Goal: Task Accomplishment & Management: Use online tool/utility

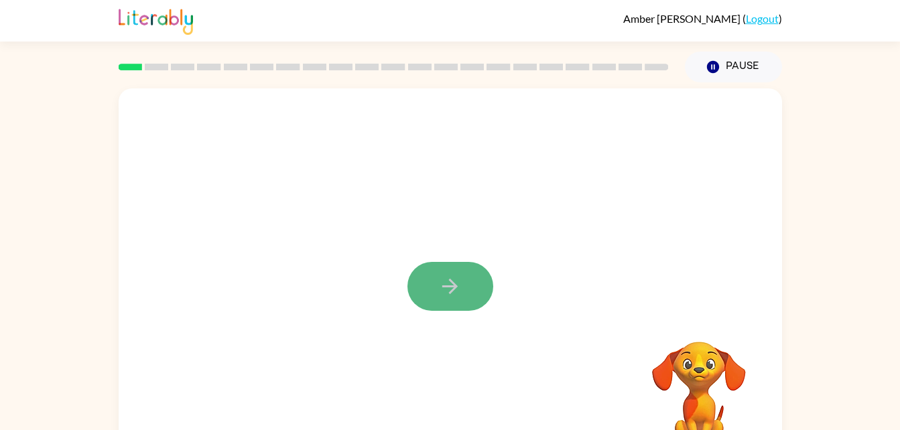
click at [444, 274] on button "button" at bounding box center [451, 286] width 86 height 49
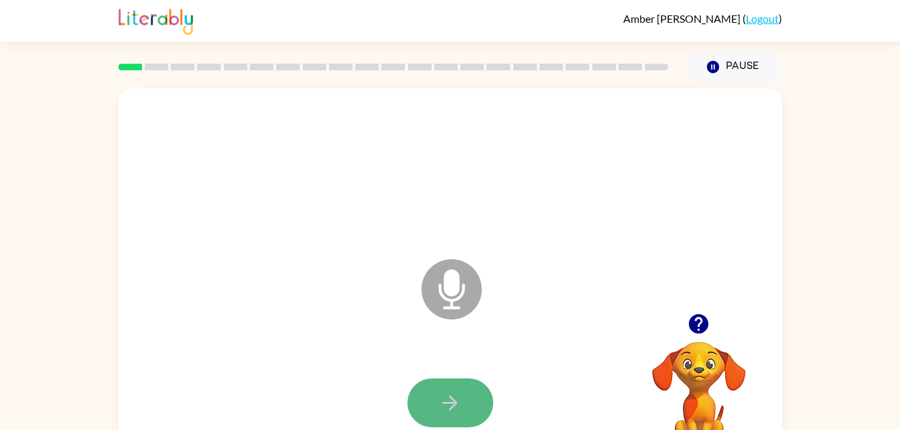
click at [437, 406] on button "button" at bounding box center [451, 403] width 86 height 49
click at [450, 387] on button "button" at bounding box center [451, 403] width 86 height 49
click at [438, 402] on button "button" at bounding box center [451, 403] width 86 height 49
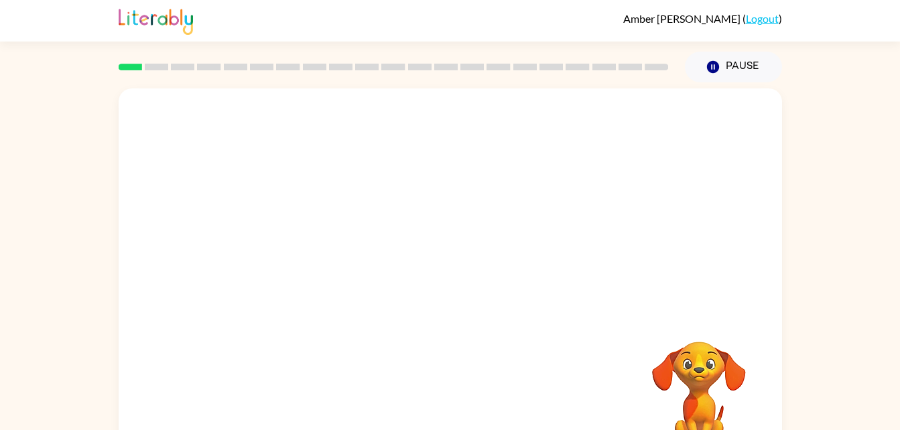
click at [478, 312] on div at bounding box center [451, 279] width 664 height 383
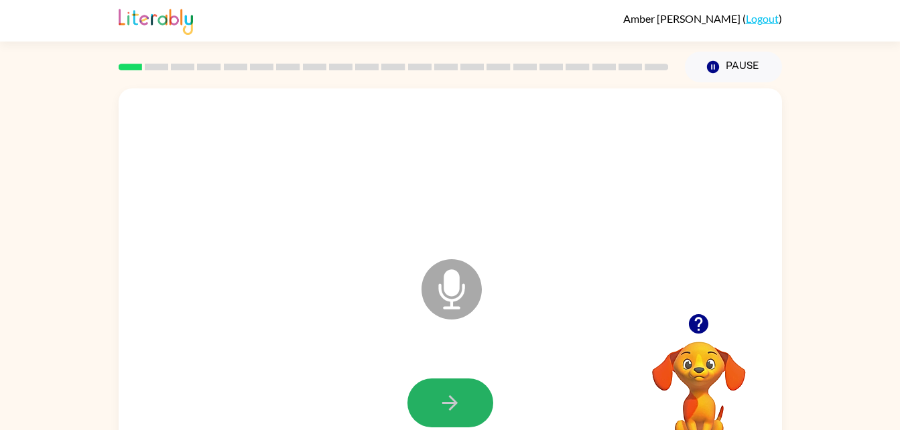
drag, startPoint x: 463, startPoint y: 385, endPoint x: 450, endPoint y: 392, distance: 14.1
click at [450, 392] on button "button" at bounding box center [451, 403] width 86 height 49
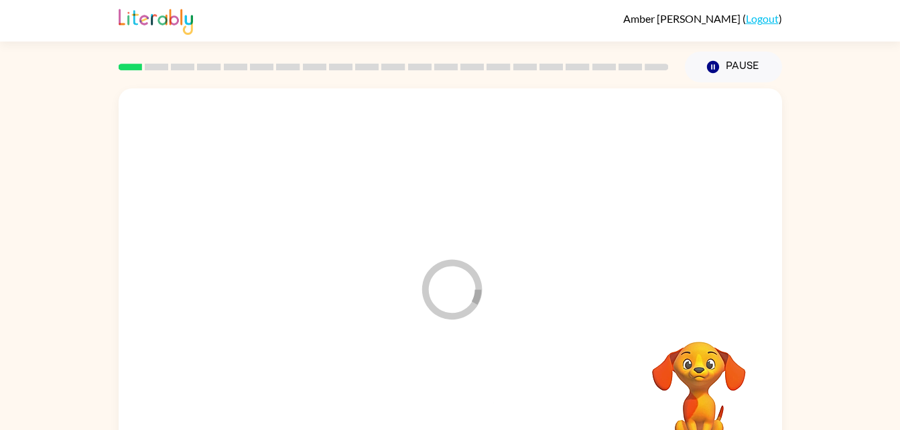
click at [450, 392] on div at bounding box center [450, 404] width 637 height 110
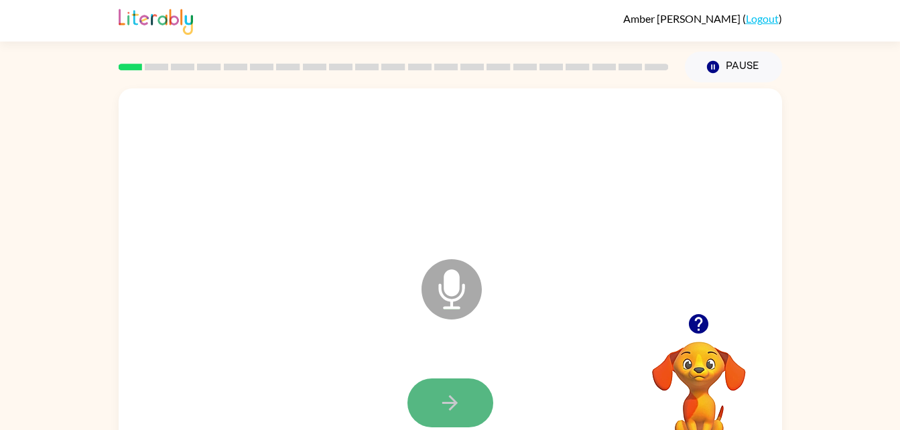
drag, startPoint x: 433, startPoint y: 395, endPoint x: 424, endPoint y: 398, distance: 9.1
drag, startPoint x: 424, startPoint y: 398, endPoint x: 425, endPoint y: 408, distance: 10.7
click at [425, 408] on button "button" at bounding box center [451, 403] width 86 height 49
click at [447, 390] on button "button" at bounding box center [451, 403] width 86 height 49
click at [436, 397] on button "button" at bounding box center [451, 403] width 86 height 49
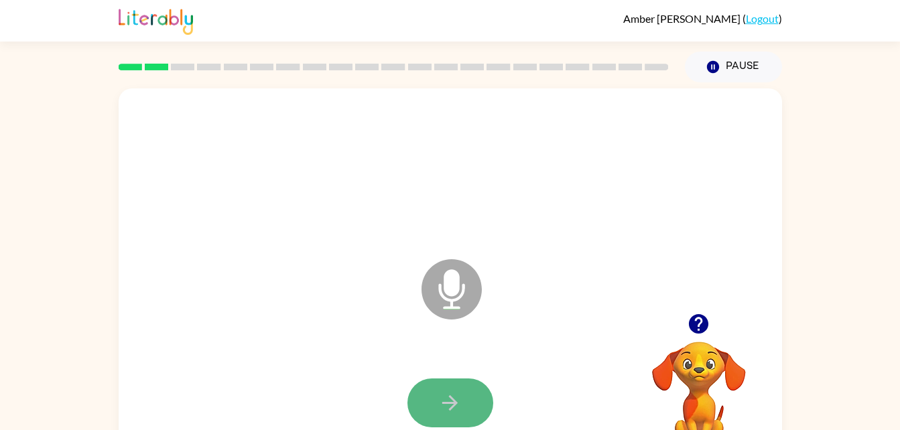
click at [437, 398] on button "button" at bounding box center [451, 403] width 86 height 49
click at [444, 409] on icon "button" at bounding box center [449, 403] width 23 height 23
click at [440, 390] on button "button" at bounding box center [451, 403] width 86 height 49
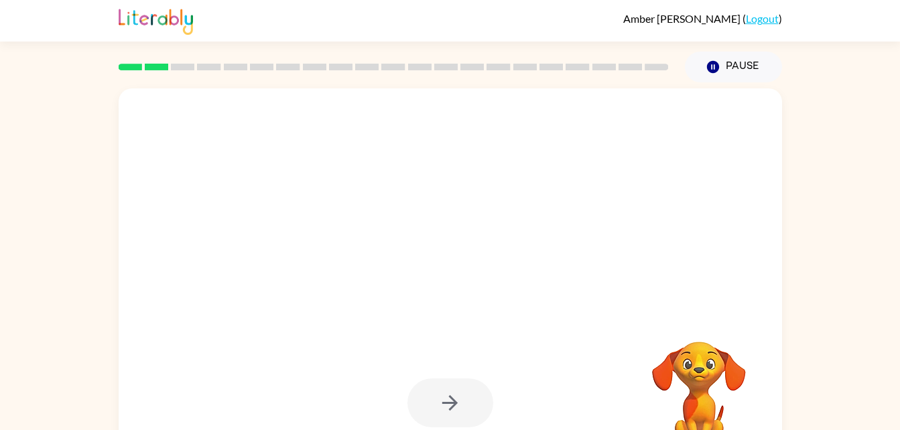
click at [440, 390] on div at bounding box center [451, 403] width 86 height 49
click at [475, 410] on div at bounding box center [451, 403] width 86 height 49
drag, startPoint x: 475, startPoint y: 410, endPoint x: 455, endPoint y: 398, distance: 23.5
click at [455, 398] on div at bounding box center [451, 403] width 86 height 49
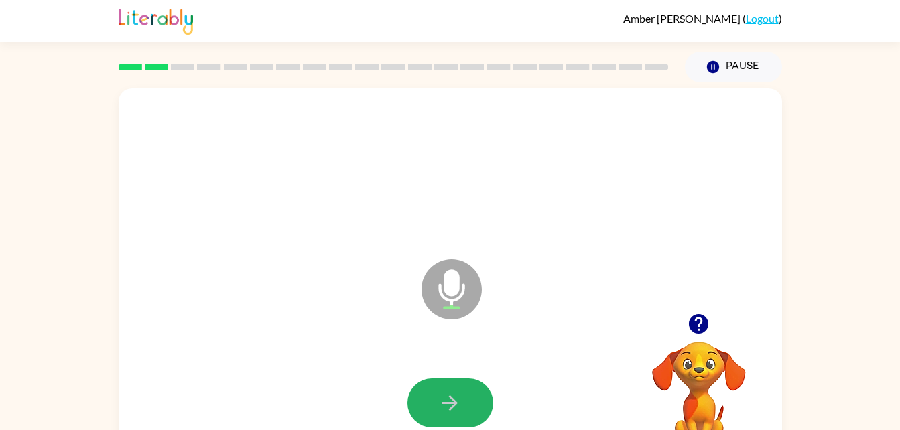
click at [455, 398] on icon "button" at bounding box center [449, 403] width 23 height 23
click at [455, 396] on icon "button" at bounding box center [449, 403] width 23 height 23
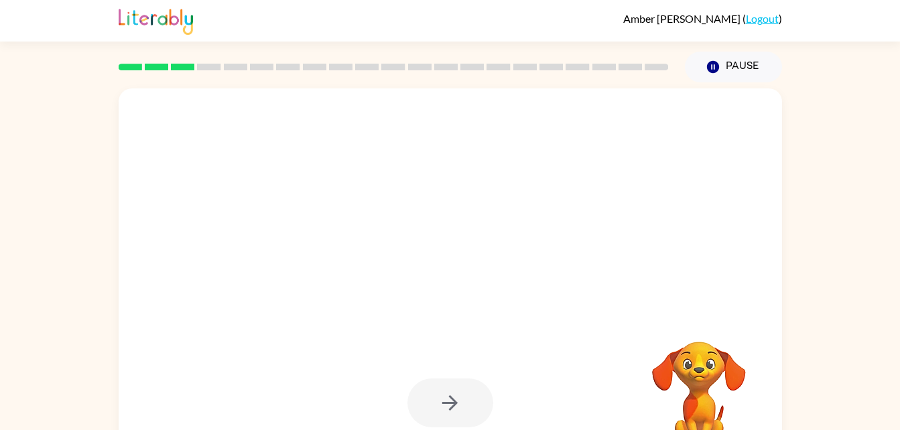
click at [455, 396] on div at bounding box center [451, 403] width 86 height 49
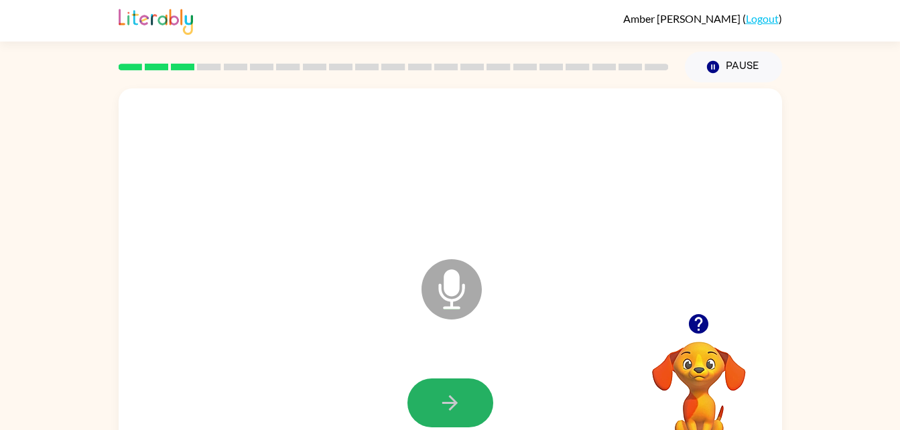
click at [455, 396] on icon "button" at bounding box center [449, 403] width 23 height 23
click at [453, 394] on icon "button" at bounding box center [449, 403] width 23 height 23
click at [453, 387] on button "button" at bounding box center [451, 403] width 86 height 49
click at [448, 394] on icon "button" at bounding box center [449, 403] width 23 height 23
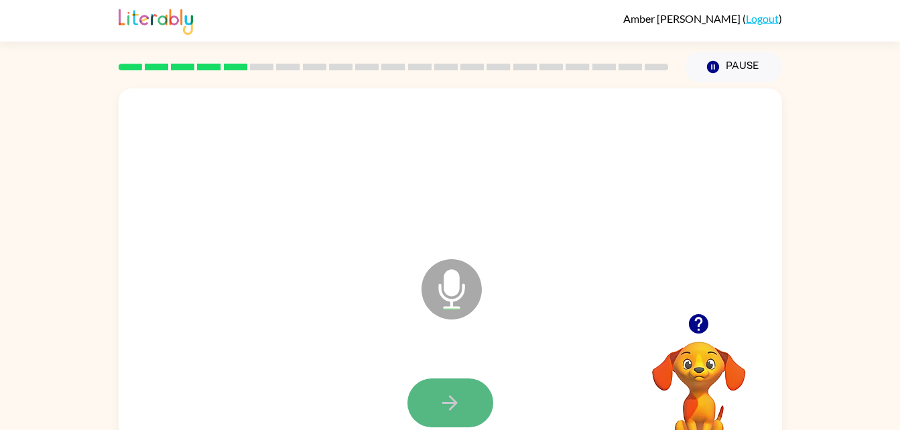
drag, startPoint x: 445, startPoint y: 415, endPoint x: 434, endPoint y: 406, distance: 14.3
click at [434, 406] on button "button" at bounding box center [451, 403] width 86 height 49
click at [441, 383] on button "button" at bounding box center [451, 403] width 86 height 49
click at [451, 388] on button "button" at bounding box center [451, 403] width 86 height 49
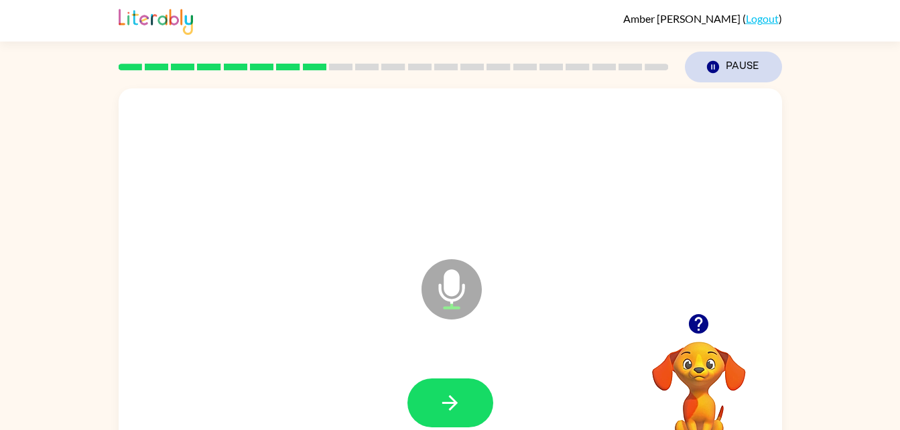
click at [707, 61] on icon "Pause" at bounding box center [713, 67] width 15 height 15
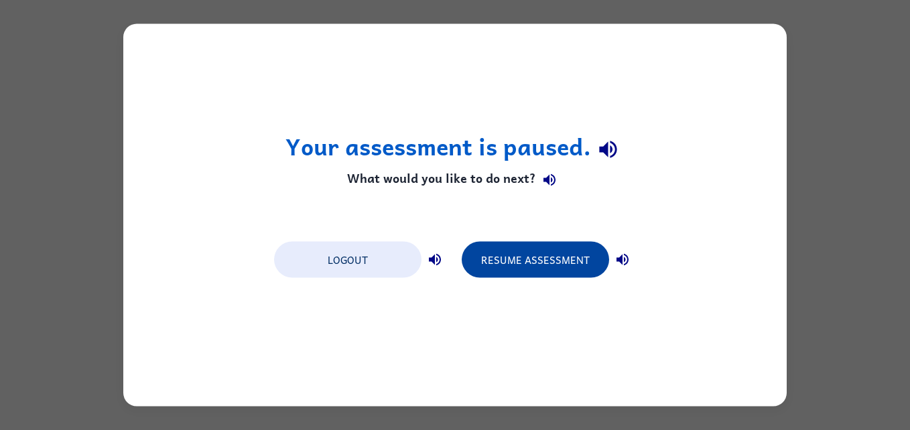
click at [537, 252] on button "Resume Assessment" at bounding box center [535, 260] width 147 height 36
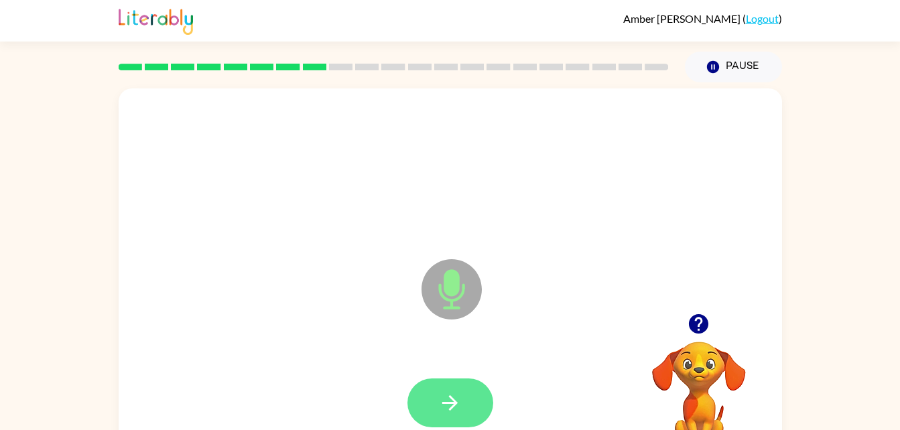
click at [452, 394] on icon "button" at bounding box center [449, 403] width 23 height 23
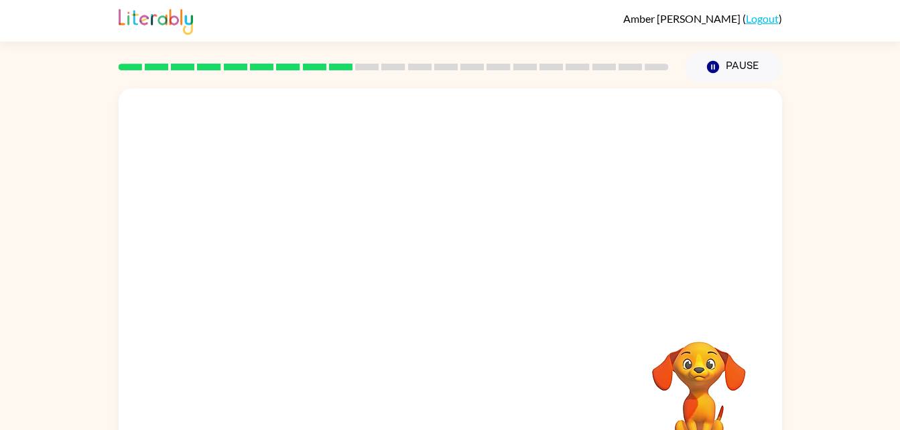
click at [707, 396] on video "Your browser must support playing .mp4 files to use Literably. Please try using…" at bounding box center [699, 388] width 134 height 134
click at [691, 332] on video "Your browser must support playing .mp4 files to use Literably. Please try using…" at bounding box center [699, 388] width 134 height 134
click at [721, 363] on video "Your browser must support playing .mp4 files to use Literably. Please try using…" at bounding box center [699, 388] width 134 height 134
click at [693, 405] on video "Your browser must support playing .mp4 files to use Literably. Please try using…" at bounding box center [699, 388] width 134 height 134
click at [691, 402] on video "Your browser must support playing .mp4 files to use Literably. Please try using…" at bounding box center [699, 388] width 134 height 134
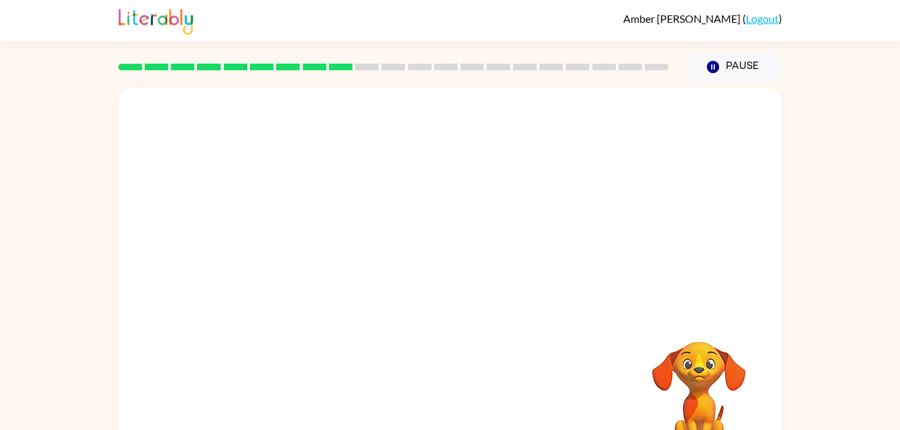
click at [702, 399] on video "Your browser must support playing .mp4 files to use Literably. Please try using…" at bounding box center [699, 388] width 134 height 134
click at [694, 352] on video "Your browser must support playing .mp4 files to use Literably. Please try using…" at bounding box center [699, 388] width 134 height 134
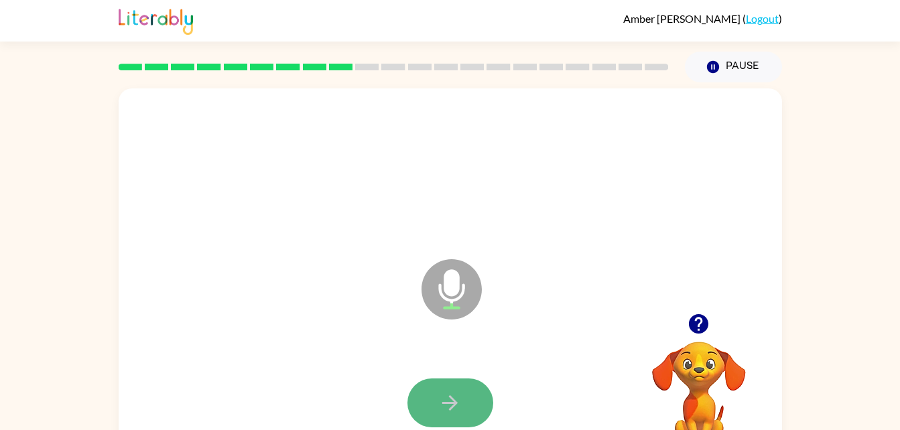
click at [432, 385] on button "button" at bounding box center [451, 403] width 86 height 49
click at [450, 393] on icon "button" at bounding box center [449, 403] width 23 height 23
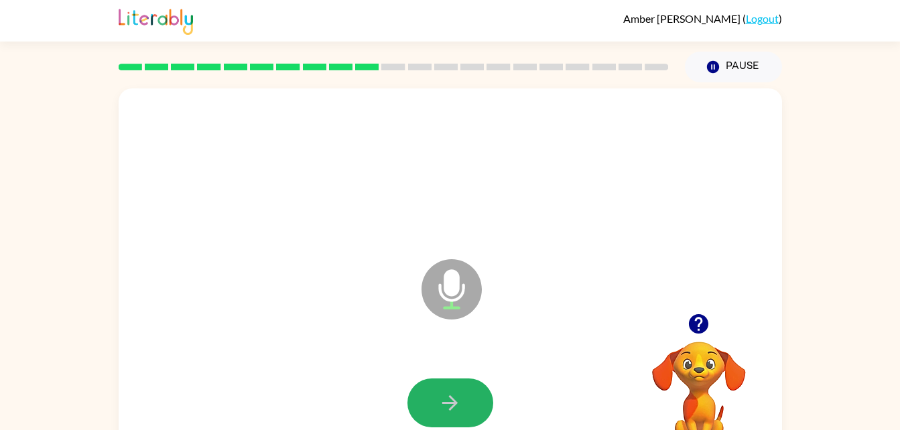
click at [450, 393] on icon "button" at bounding box center [449, 403] width 23 height 23
click at [449, 392] on icon "button" at bounding box center [449, 403] width 23 height 23
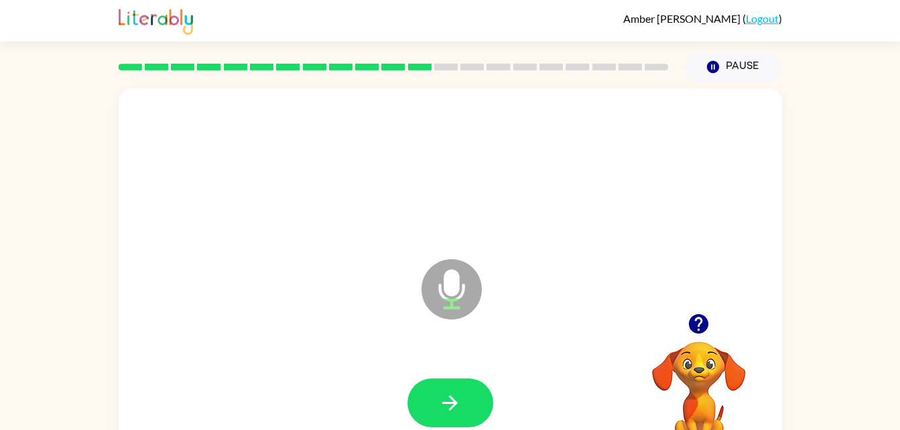
click at [449, 392] on icon "button" at bounding box center [449, 403] width 23 height 23
click at [461, 430] on div at bounding box center [450, 404] width 637 height 110
click at [461, 428] on div at bounding box center [450, 404] width 637 height 110
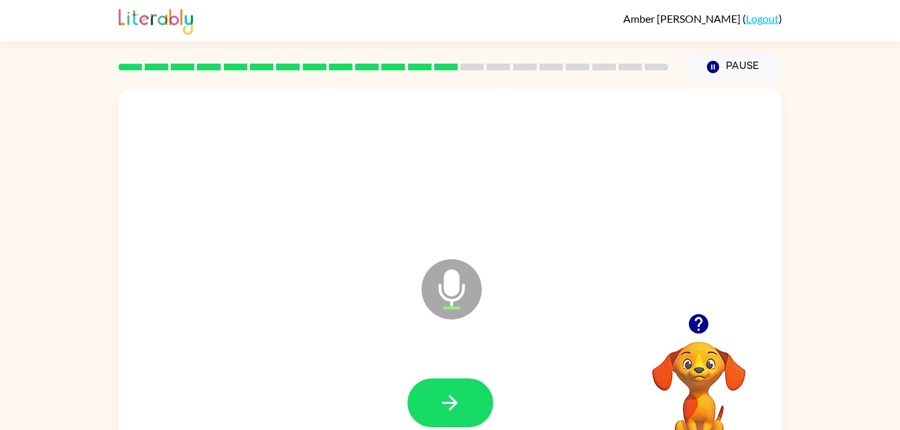
click at [461, 428] on div at bounding box center [450, 404] width 637 height 110
click at [457, 392] on icon "button" at bounding box center [449, 403] width 23 height 23
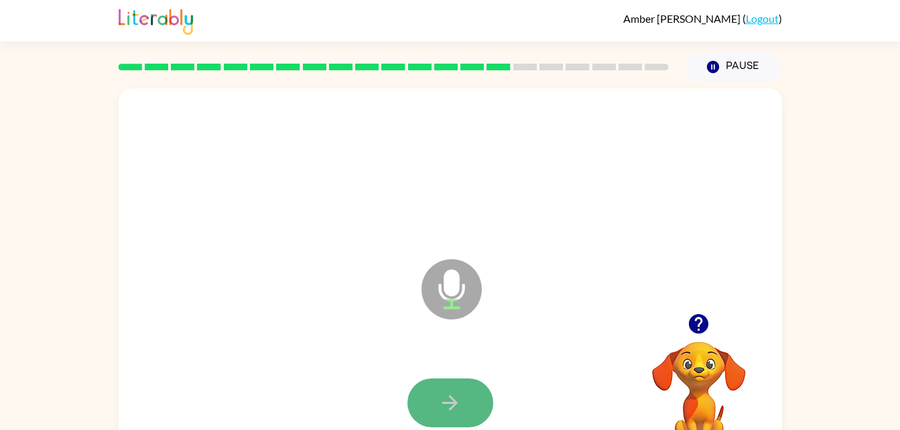
click at [457, 392] on icon "button" at bounding box center [449, 403] width 23 height 23
click at [453, 380] on button "button" at bounding box center [451, 403] width 86 height 49
click at [428, 392] on button "button" at bounding box center [451, 403] width 86 height 49
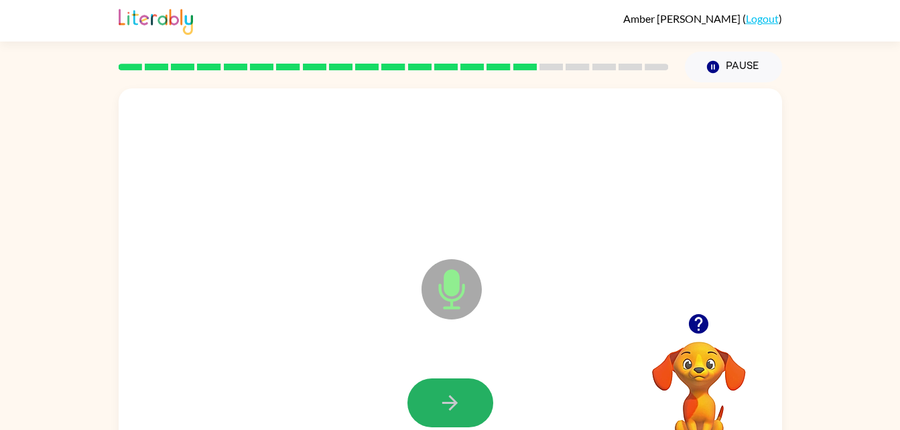
click at [428, 392] on button "button" at bounding box center [451, 403] width 86 height 49
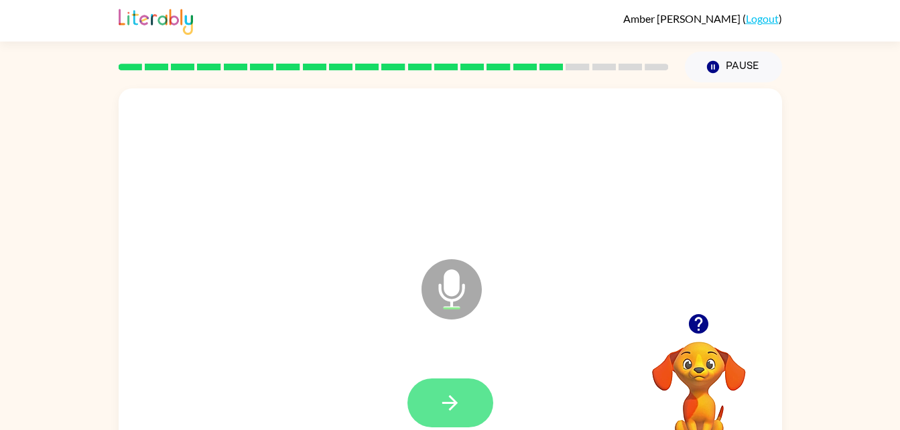
click at [444, 392] on icon "button" at bounding box center [449, 403] width 23 height 23
click at [441, 390] on button "button" at bounding box center [451, 403] width 86 height 49
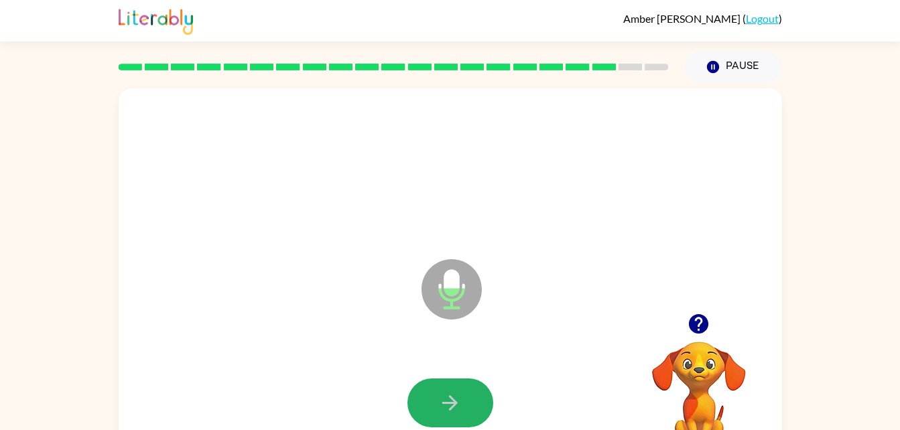
click at [441, 390] on button "button" at bounding box center [451, 403] width 86 height 49
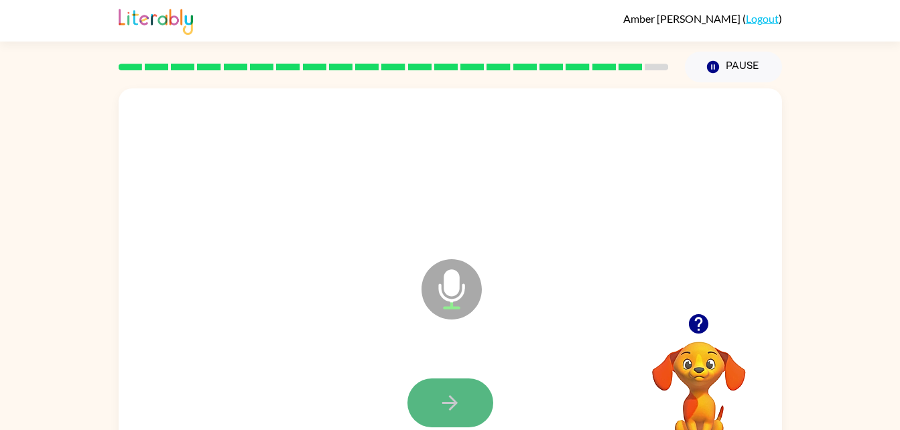
drag, startPoint x: 451, startPoint y: 398, endPoint x: 438, endPoint y: 397, distance: 12.8
click at [438, 397] on icon "button" at bounding box center [449, 403] width 23 height 23
click at [456, 405] on icon "button" at bounding box center [449, 403] width 15 height 15
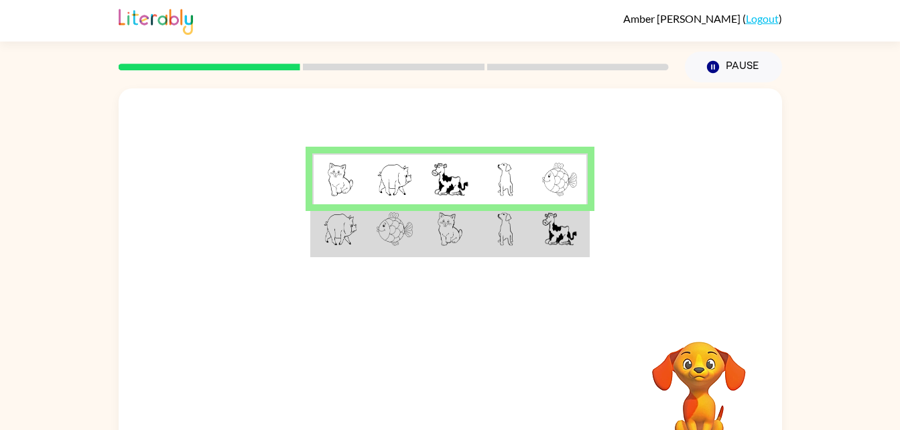
click at [547, 214] on img at bounding box center [559, 230] width 35 height 34
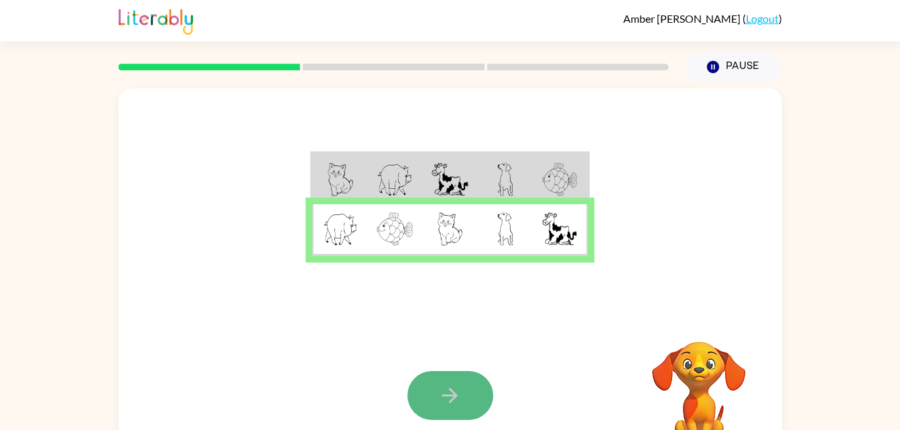
click at [436, 388] on button "button" at bounding box center [451, 395] width 86 height 49
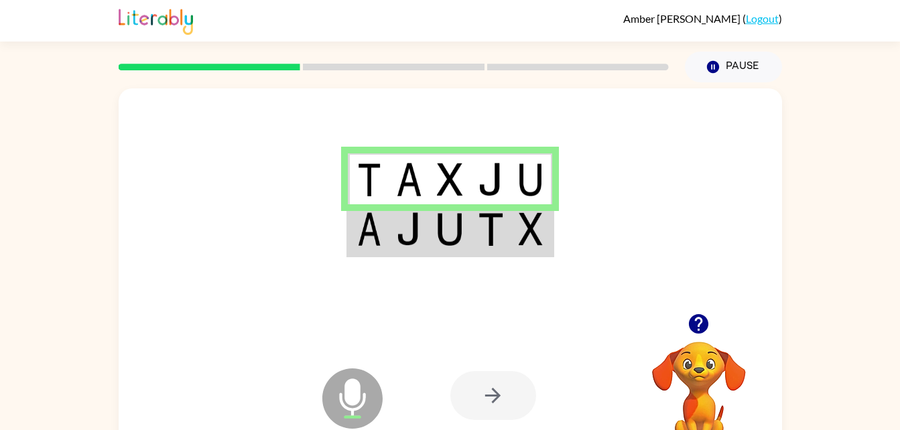
click at [510, 379] on div at bounding box center [494, 395] width 86 height 49
click at [489, 398] on div at bounding box center [494, 395] width 86 height 49
drag, startPoint x: 489, startPoint y: 398, endPoint x: 482, endPoint y: 390, distance: 10.9
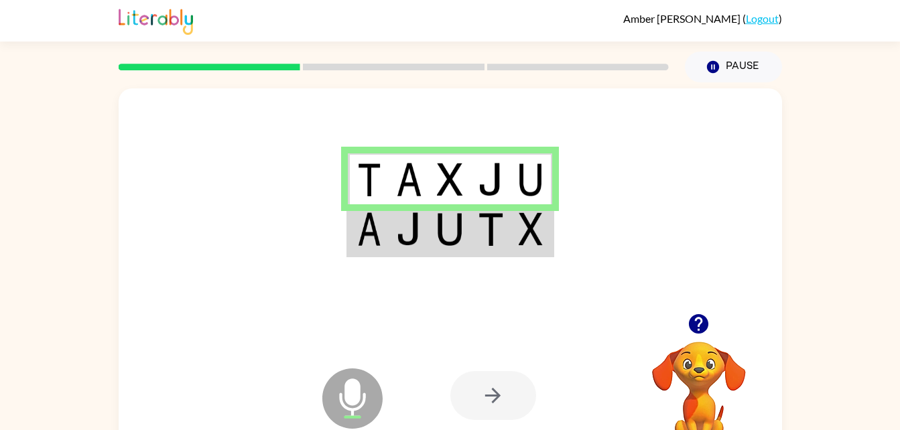
click at [482, 390] on div at bounding box center [494, 395] width 86 height 49
drag, startPoint x: 482, startPoint y: 390, endPoint x: 488, endPoint y: 414, distance: 24.9
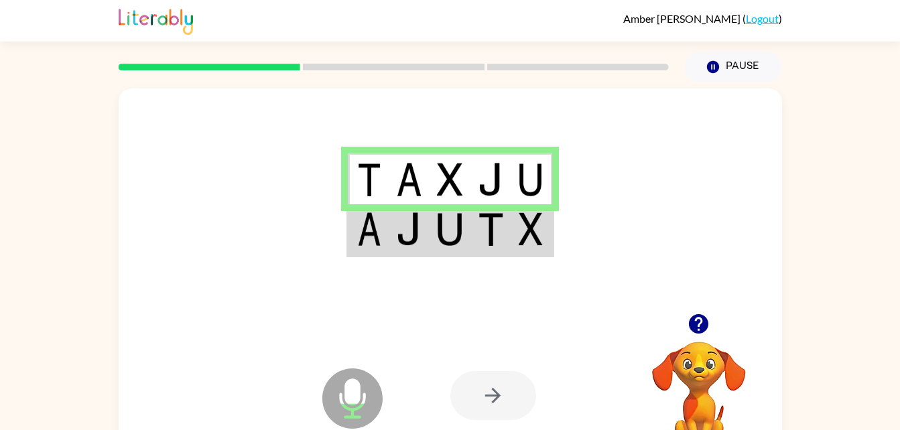
click at [488, 414] on div at bounding box center [494, 395] width 86 height 49
drag, startPoint x: 488, startPoint y: 414, endPoint x: 481, endPoint y: 456, distance: 42.2
click at [481, 430] on html "[PERSON_NAME] ( Logout ) Pause Pause Microphone The Microphone is here when it …" at bounding box center [450, 235] width 900 height 471
click at [496, 367] on icon "Microphone The Microphone is here when it is your turn to talk" at bounding box center [419, 415] width 201 height 101
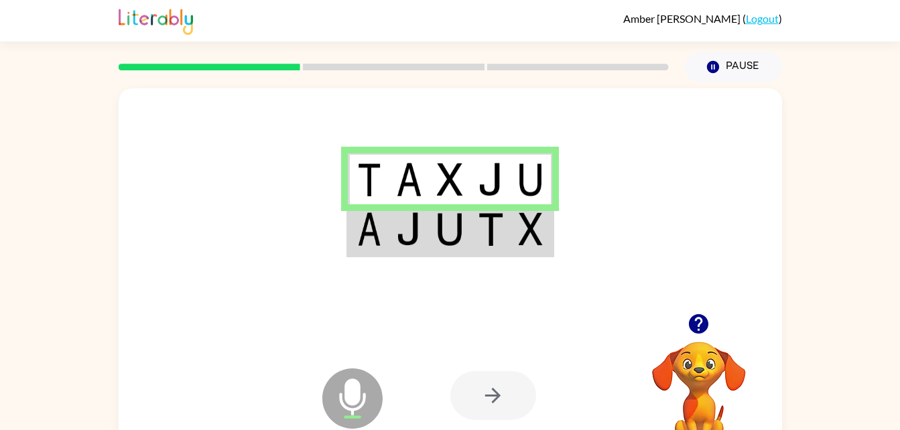
click at [497, 393] on div at bounding box center [494, 395] width 86 height 49
click at [499, 396] on div at bounding box center [494, 395] width 86 height 49
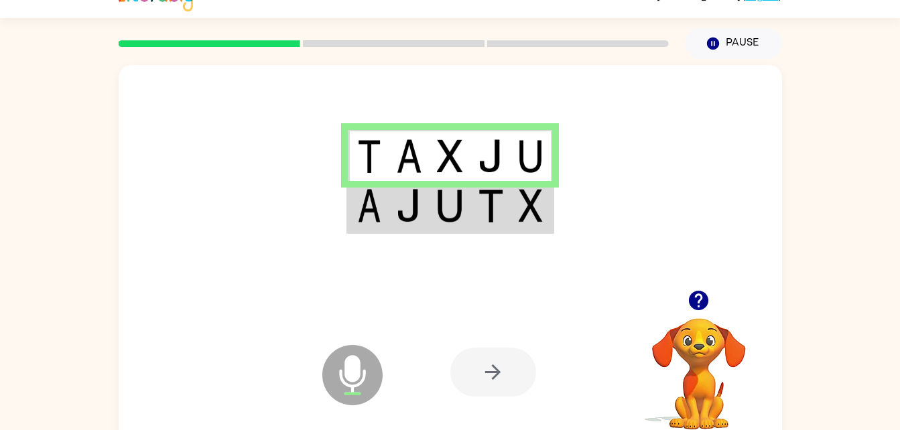
scroll to position [25, 0]
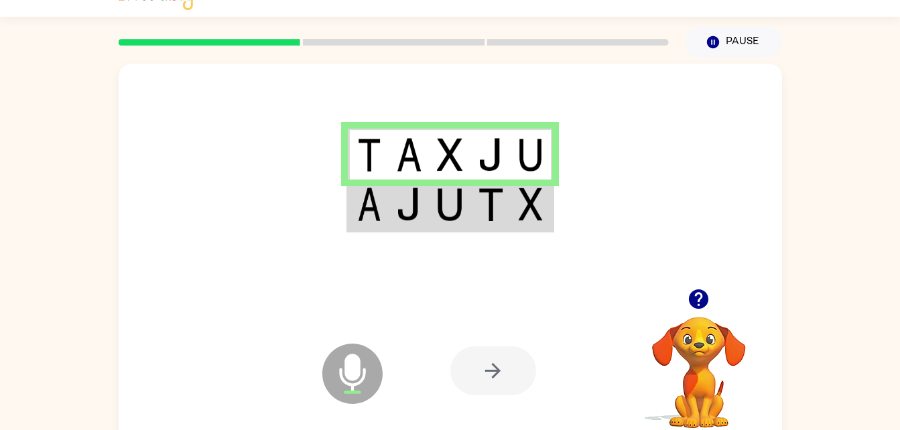
drag, startPoint x: 497, startPoint y: 414, endPoint x: 490, endPoint y: 366, distance: 48.7
click at [490, 366] on div "Microphone The Microphone is here when it is your turn to talk Your browser mus…" at bounding box center [451, 371] width 664 height 151
click at [478, 368] on div at bounding box center [494, 371] width 86 height 49
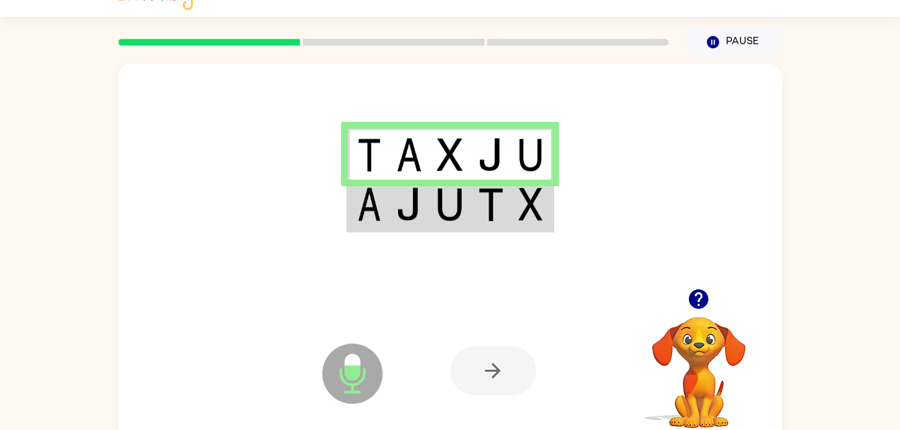
click at [478, 368] on div at bounding box center [494, 371] width 86 height 49
drag, startPoint x: 478, startPoint y: 368, endPoint x: 496, endPoint y: 358, distance: 20.7
drag, startPoint x: 496, startPoint y: 358, endPoint x: 511, endPoint y: 372, distance: 20.4
click at [511, 372] on div at bounding box center [494, 371] width 86 height 49
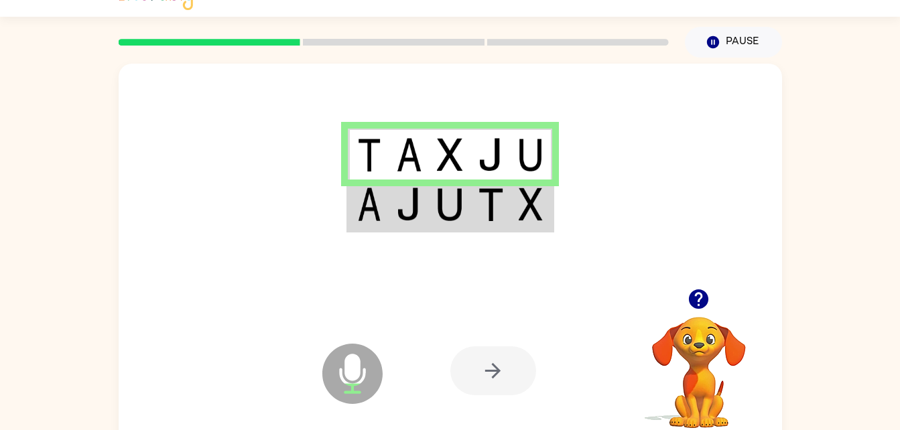
click at [511, 372] on div at bounding box center [494, 371] width 86 height 49
click at [506, 370] on div at bounding box center [494, 371] width 86 height 49
click at [729, 361] on video "Your browser must support playing .mp4 files to use Literably. Please try using…" at bounding box center [699, 363] width 134 height 134
click at [703, 369] on video "Your browser must support playing .mp4 files to use Literably. Please try using…" at bounding box center [699, 363] width 134 height 134
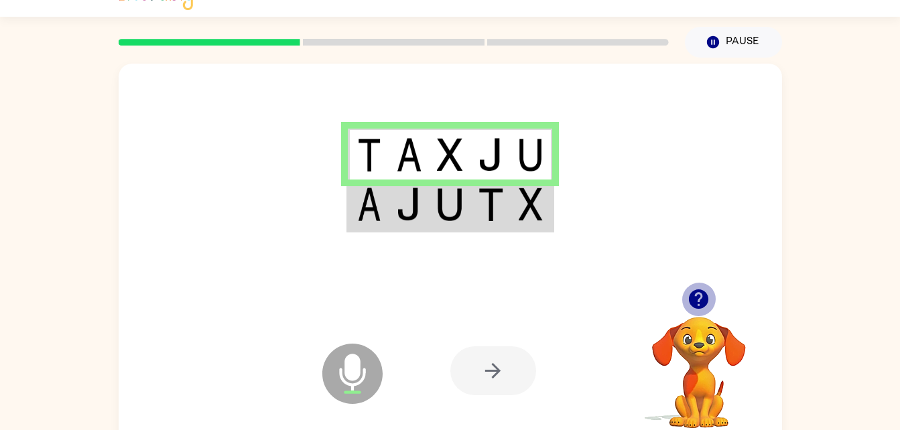
click at [697, 298] on icon "button" at bounding box center [698, 299] width 19 height 19
click at [461, 374] on div at bounding box center [494, 371] width 86 height 49
click at [520, 364] on div at bounding box center [494, 371] width 86 height 49
click at [494, 362] on div at bounding box center [494, 371] width 86 height 49
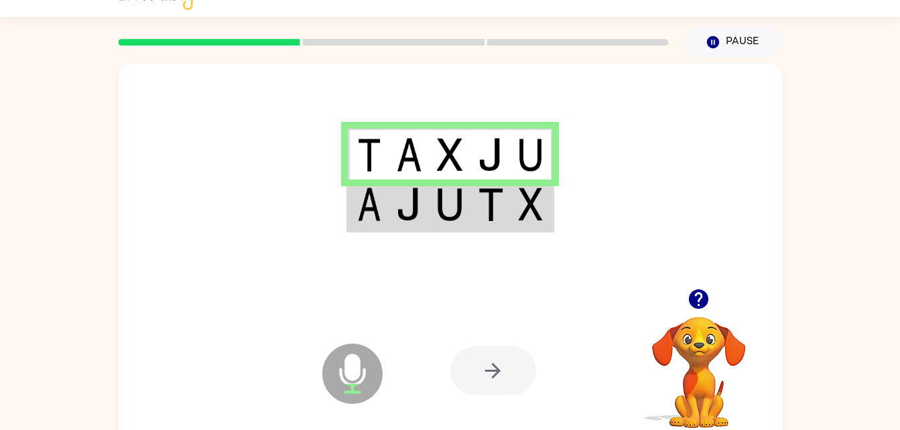
click at [494, 362] on div at bounding box center [494, 371] width 86 height 49
click at [494, 360] on div at bounding box center [494, 371] width 86 height 49
click at [495, 362] on div at bounding box center [494, 371] width 86 height 49
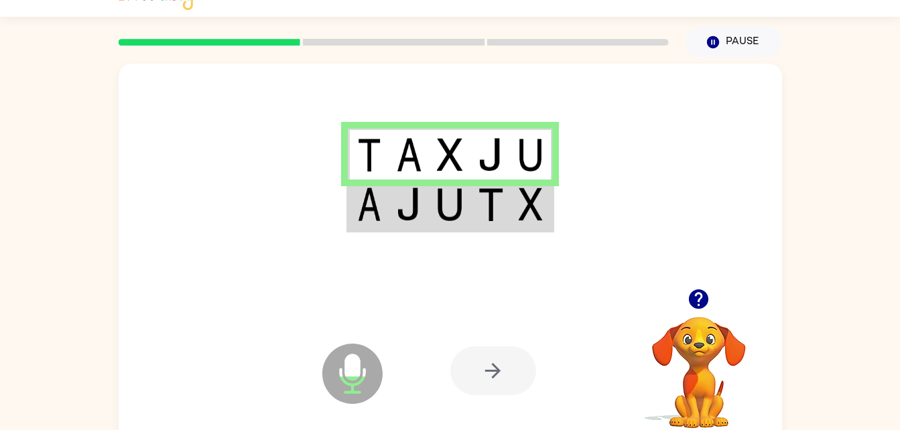
click at [495, 362] on div at bounding box center [494, 371] width 86 height 49
drag, startPoint x: 495, startPoint y: 362, endPoint x: 485, endPoint y: 406, distance: 45.4
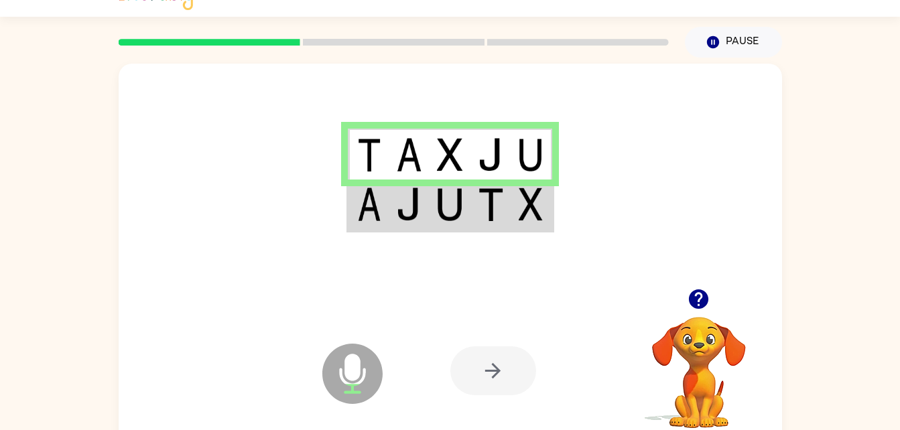
click at [488, 388] on div at bounding box center [494, 371] width 86 height 49
drag, startPoint x: 485, startPoint y: 406, endPoint x: 487, endPoint y: 398, distance: 8.2
click at [487, 398] on icon "Microphone The Microphone is here when it is your turn to talk" at bounding box center [419, 391] width 201 height 101
click at [489, 356] on div at bounding box center [494, 371] width 86 height 49
click at [487, 358] on div at bounding box center [494, 371] width 86 height 49
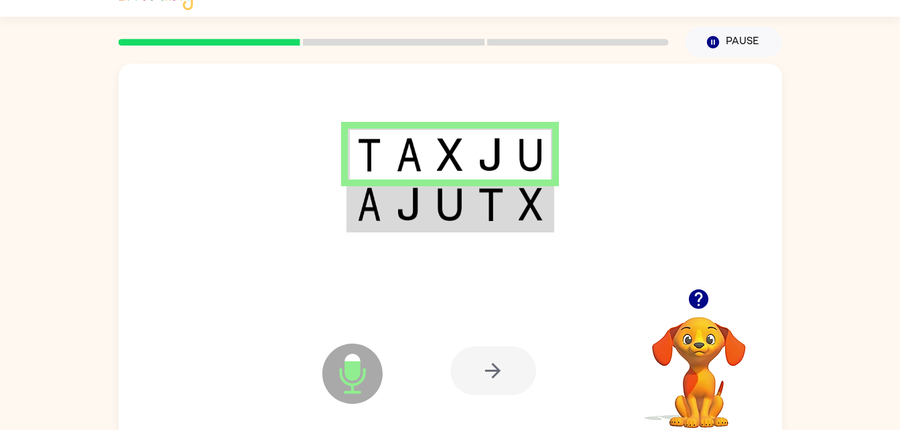
click at [487, 358] on div at bounding box center [494, 371] width 86 height 49
drag, startPoint x: 487, startPoint y: 358, endPoint x: 484, endPoint y: 375, distance: 17.1
click at [484, 375] on div at bounding box center [494, 371] width 86 height 49
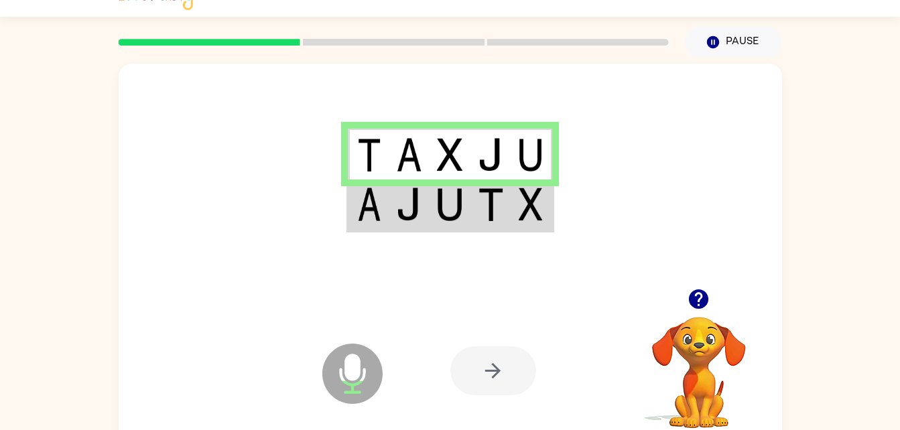
drag, startPoint x: 484, startPoint y: 375, endPoint x: 489, endPoint y: 412, distance: 37.2
click at [489, 412] on div "Microphone The Microphone is here when it is your turn to talk Your browser mus…" at bounding box center [451, 371] width 664 height 151
click at [499, 425] on icon "Microphone The Microphone is here when it is your turn to talk" at bounding box center [419, 391] width 201 height 101
click at [503, 363] on div at bounding box center [494, 371] width 86 height 49
click at [503, 362] on div at bounding box center [494, 371] width 86 height 49
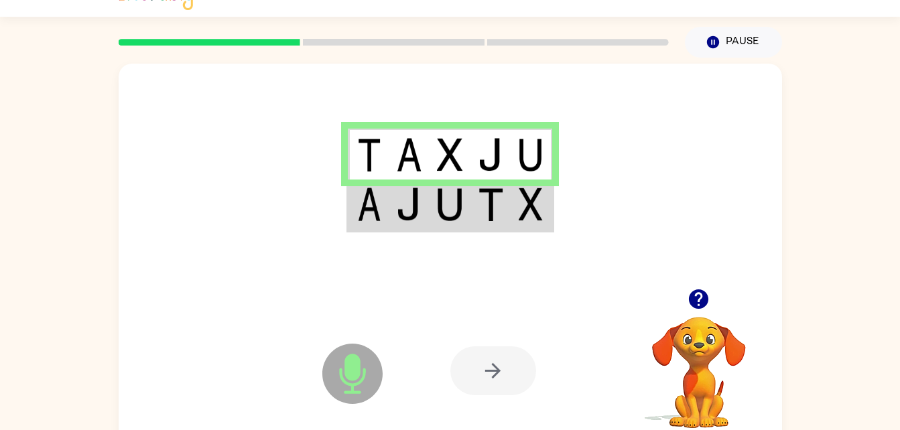
click at [503, 363] on div at bounding box center [494, 371] width 86 height 49
click at [444, 218] on img at bounding box center [449, 205] width 25 height 34
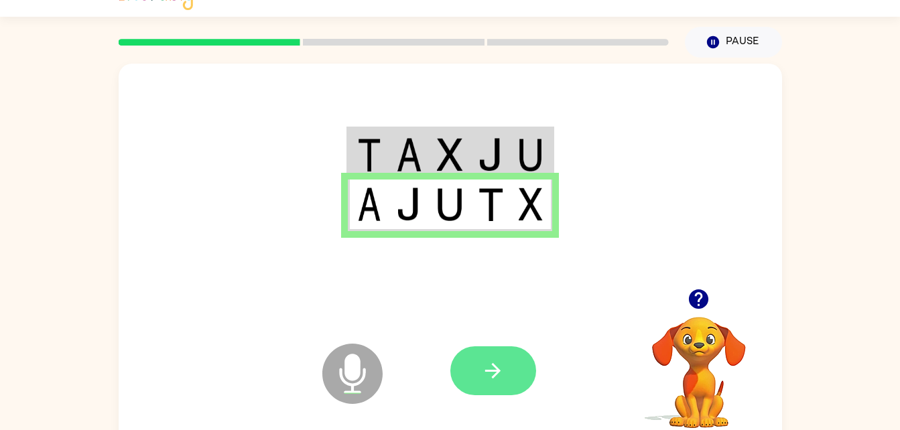
click at [484, 365] on icon "button" at bounding box center [492, 370] width 23 height 23
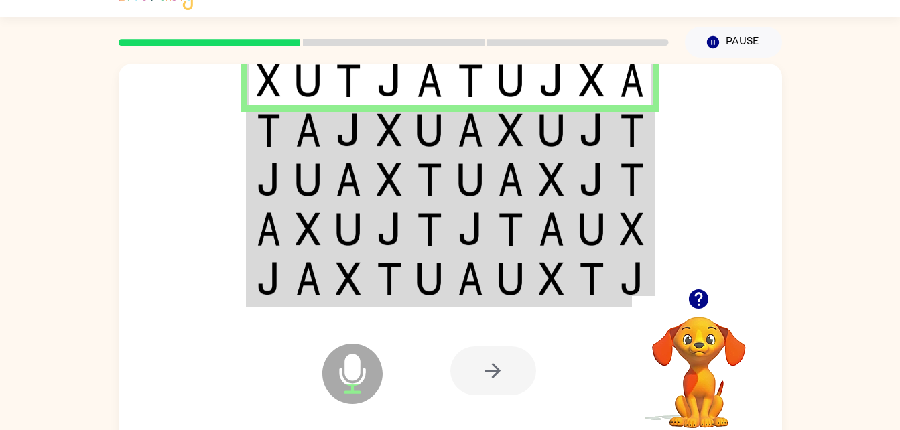
click at [629, 86] on img at bounding box center [632, 81] width 24 height 34
click at [267, 77] on img at bounding box center [269, 81] width 24 height 34
click at [495, 363] on div at bounding box center [494, 371] width 86 height 49
click at [524, 381] on div at bounding box center [494, 371] width 86 height 49
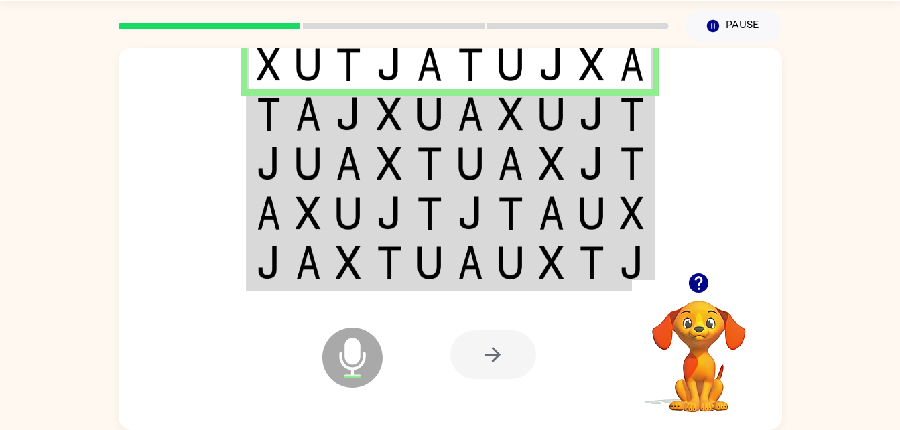
click at [475, 339] on div at bounding box center [494, 355] width 86 height 49
click at [508, 339] on div at bounding box center [494, 355] width 86 height 49
click at [271, 101] on img at bounding box center [269, 114] width 24 height 34
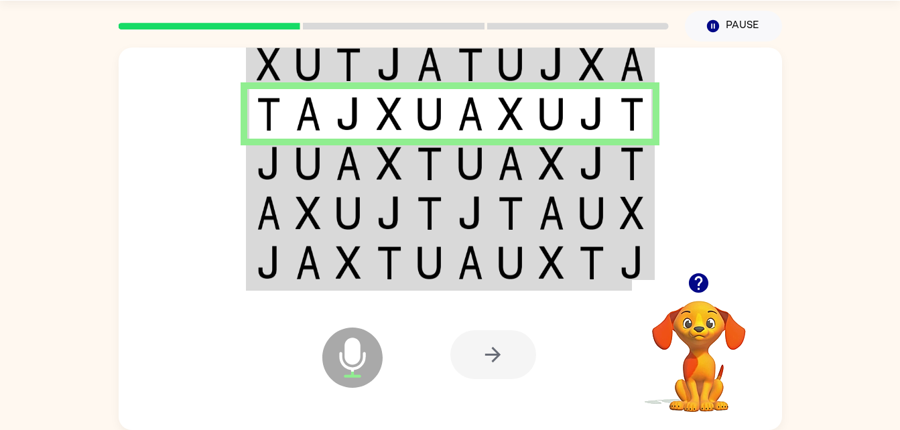
click at [308, 135] on td at bounding box center [308, 114] width 41 height 50
click at [298, 162] on img at bounding box center [308, 164] width 25 height 34
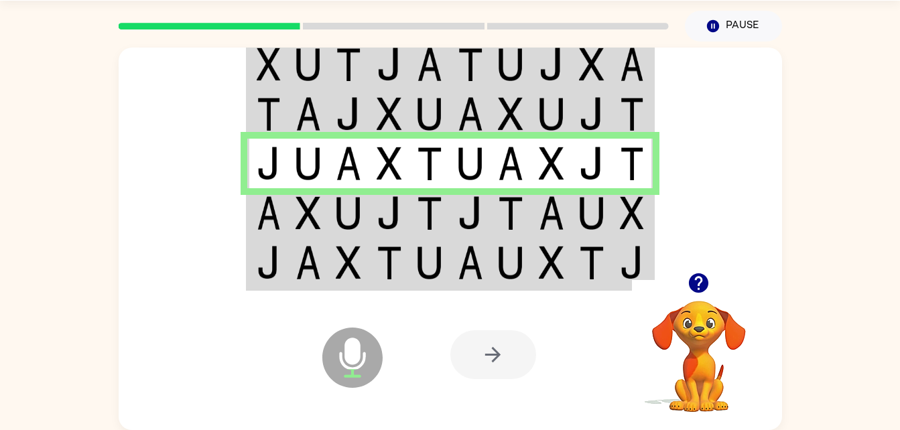
drag, startPoint x: 457, startPoint y: 369, endPoint x: 471, endPoint y: 359, distance: 17.5
click at [471, 359] on div at bounding box center [494, 355] width 86 height 49
click at [440, 209] on img at bounding box center [429, 213] width 25 height 34
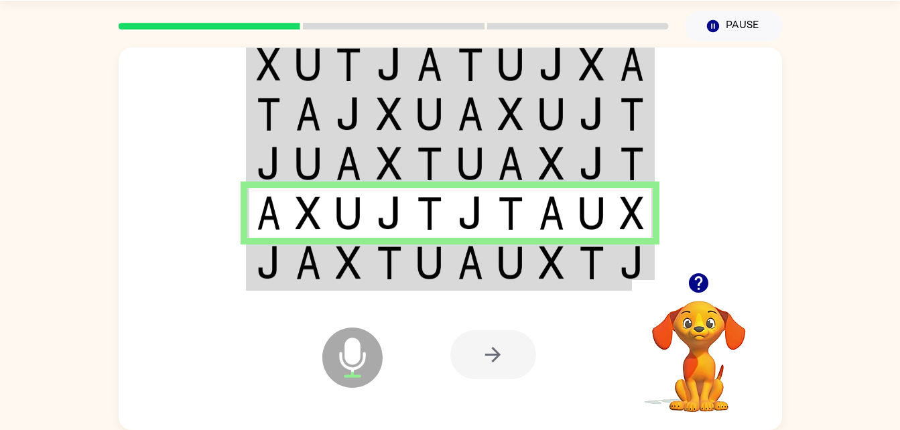
click at [423, 259] on img at bounding box center [429, 263] width 25 height 34
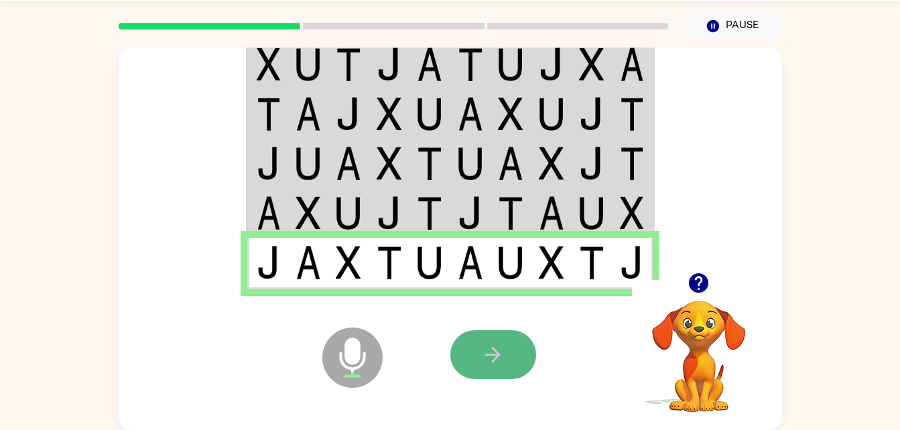
click at [478, 359] on button "button" at bounding box center [494, 355] width 86 height 49
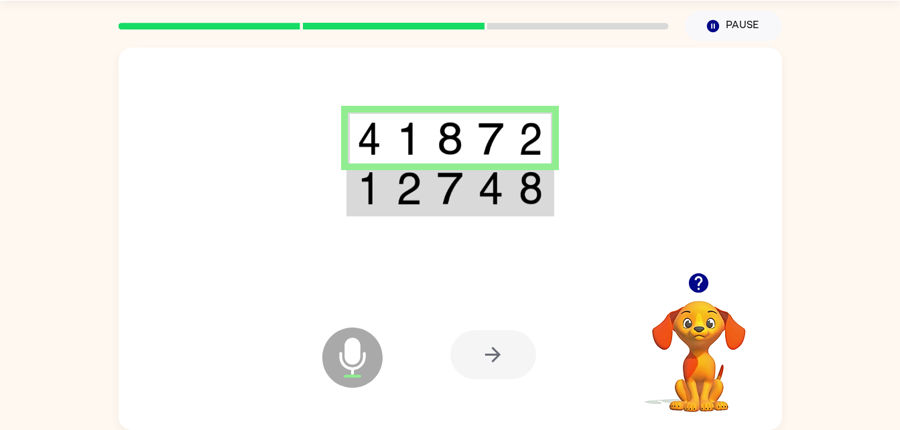
click at [501, 347] on div at bounding box center [494, 355] width 86 height 49
click at [435, 199] on td at bounding box center [450, 190] width 41 height 52
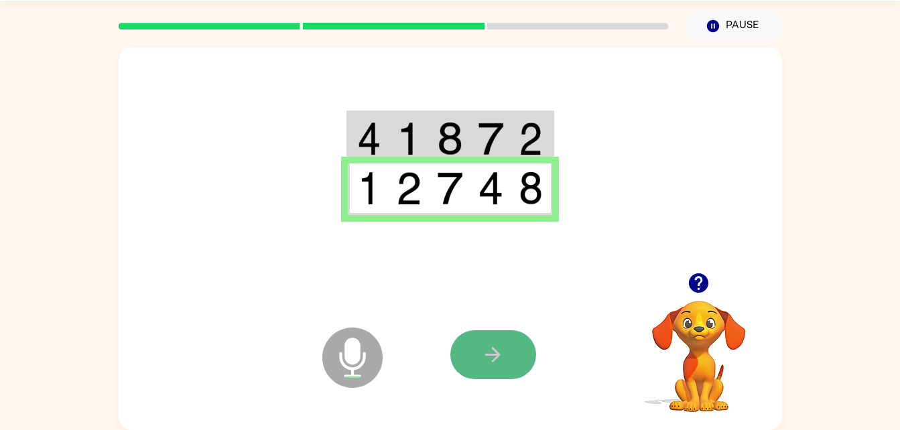
click at [483, 357] on icon "button" at bounding box center [492, 354] width 23 height 23
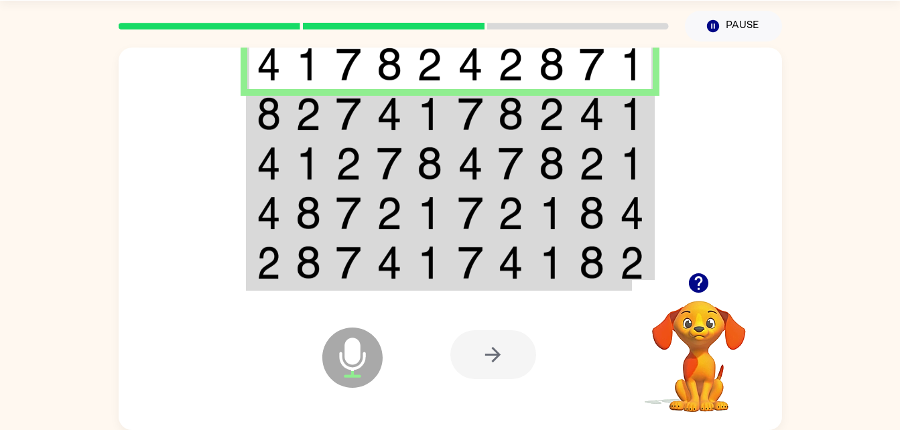
click at [635, 381] on video "Your browser must support playing .mp4 files to use Literably. Please try using…" at bounding box center [699, 347] width 134 height 134
click at [835, 31] on div "[PERSON_NAME] ( Logout ) Pause Pause Microphone The Microphone is here when it …" at bounding box center [450, 194] width 900 height 471
click at [721, 30] on button "Pause Pause" at bounding box center [733, 26] width 97 height 31
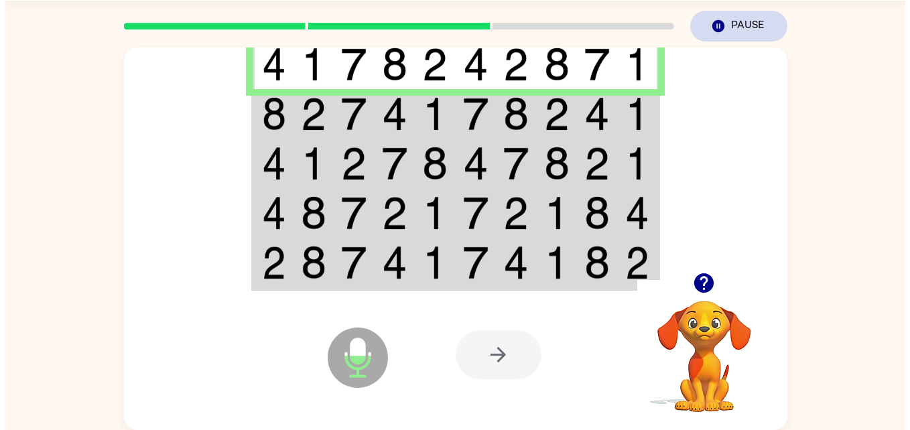
scroll to position [0, 0]
